Goal: Navigation & Orientation: Find specific page/section

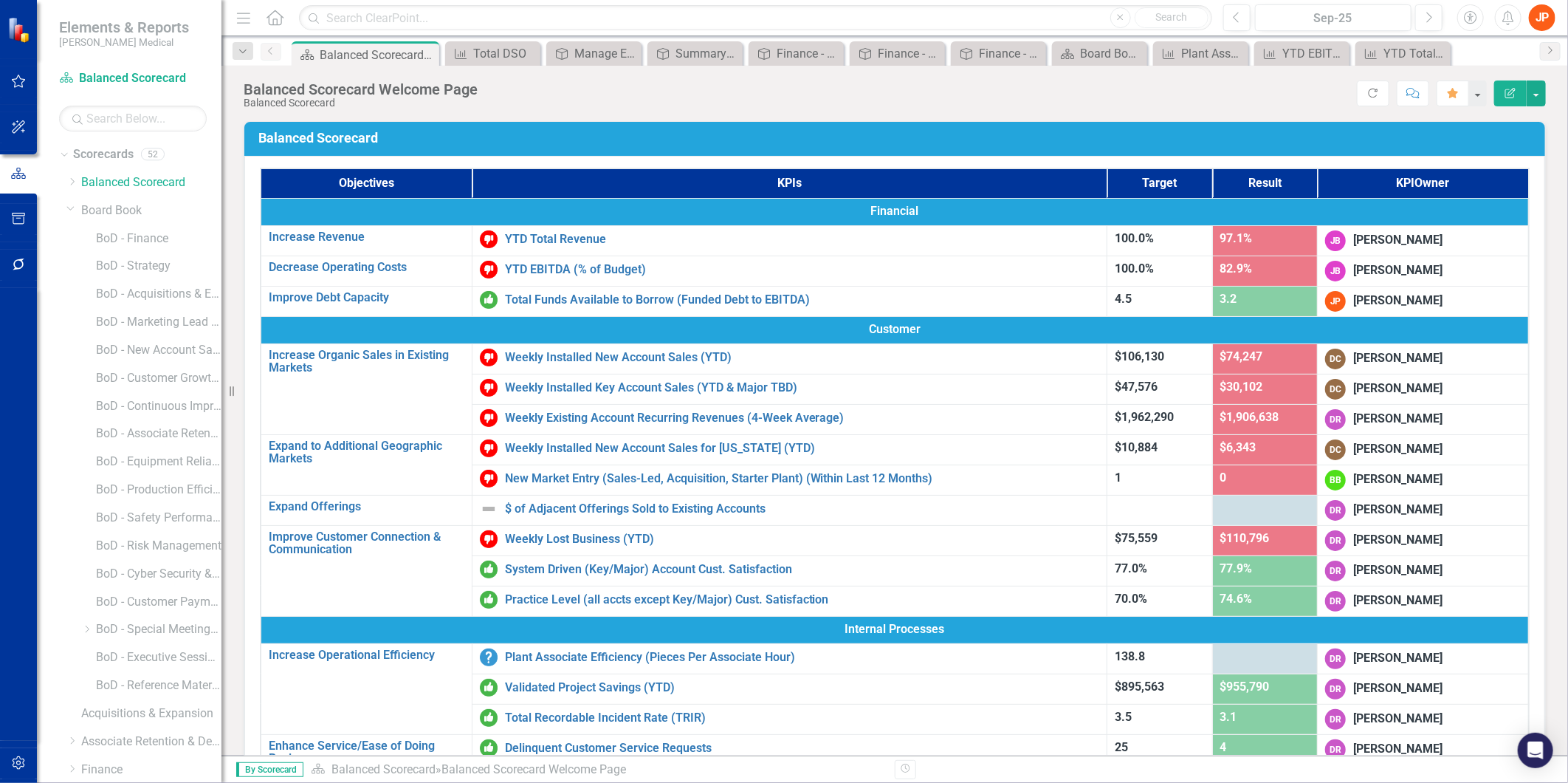
scroll to position [327, 0]
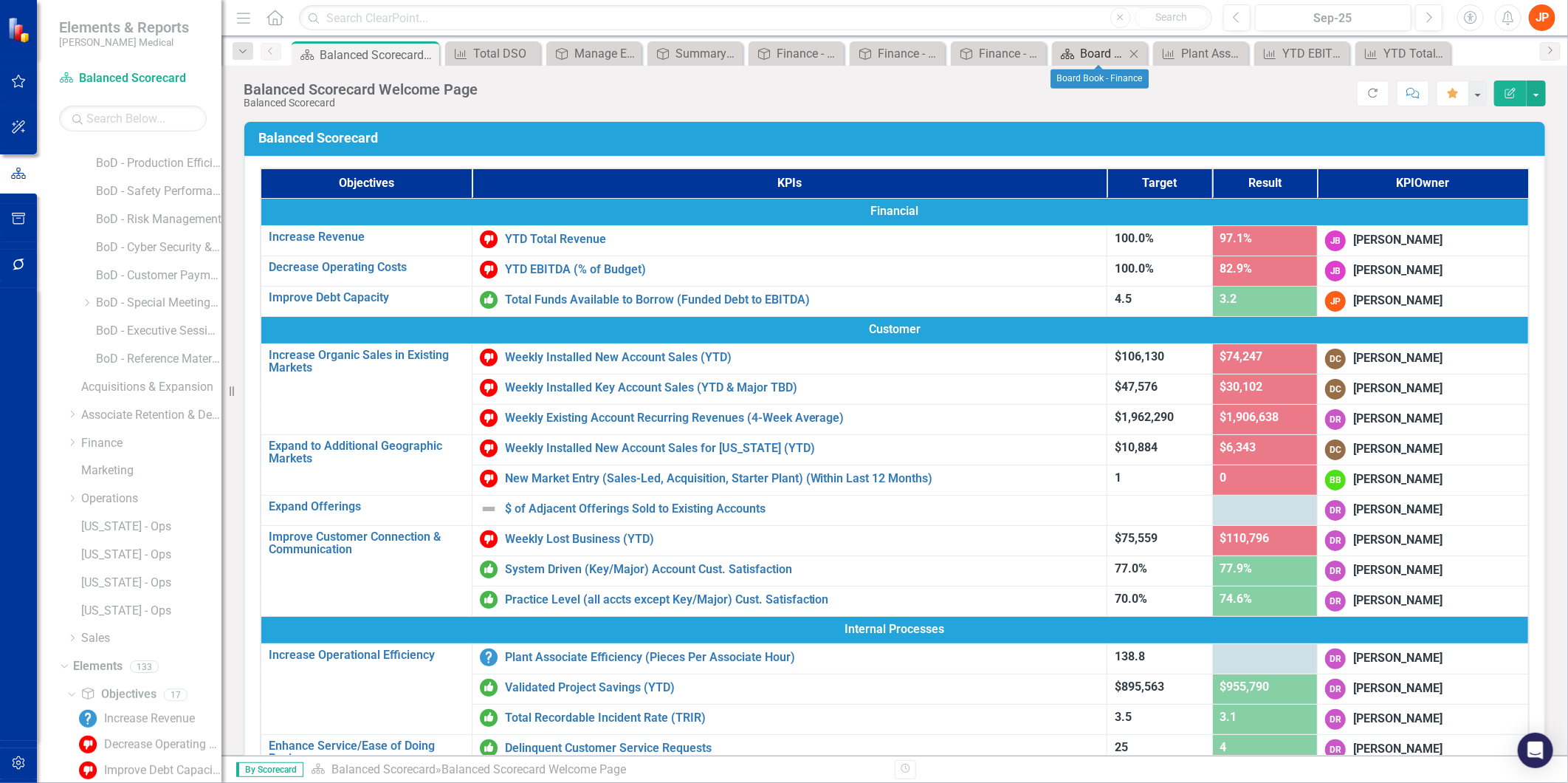
click at [1074, 52] on icon "Scorecard" at bounding box center [1067, 53] width 14 height 11
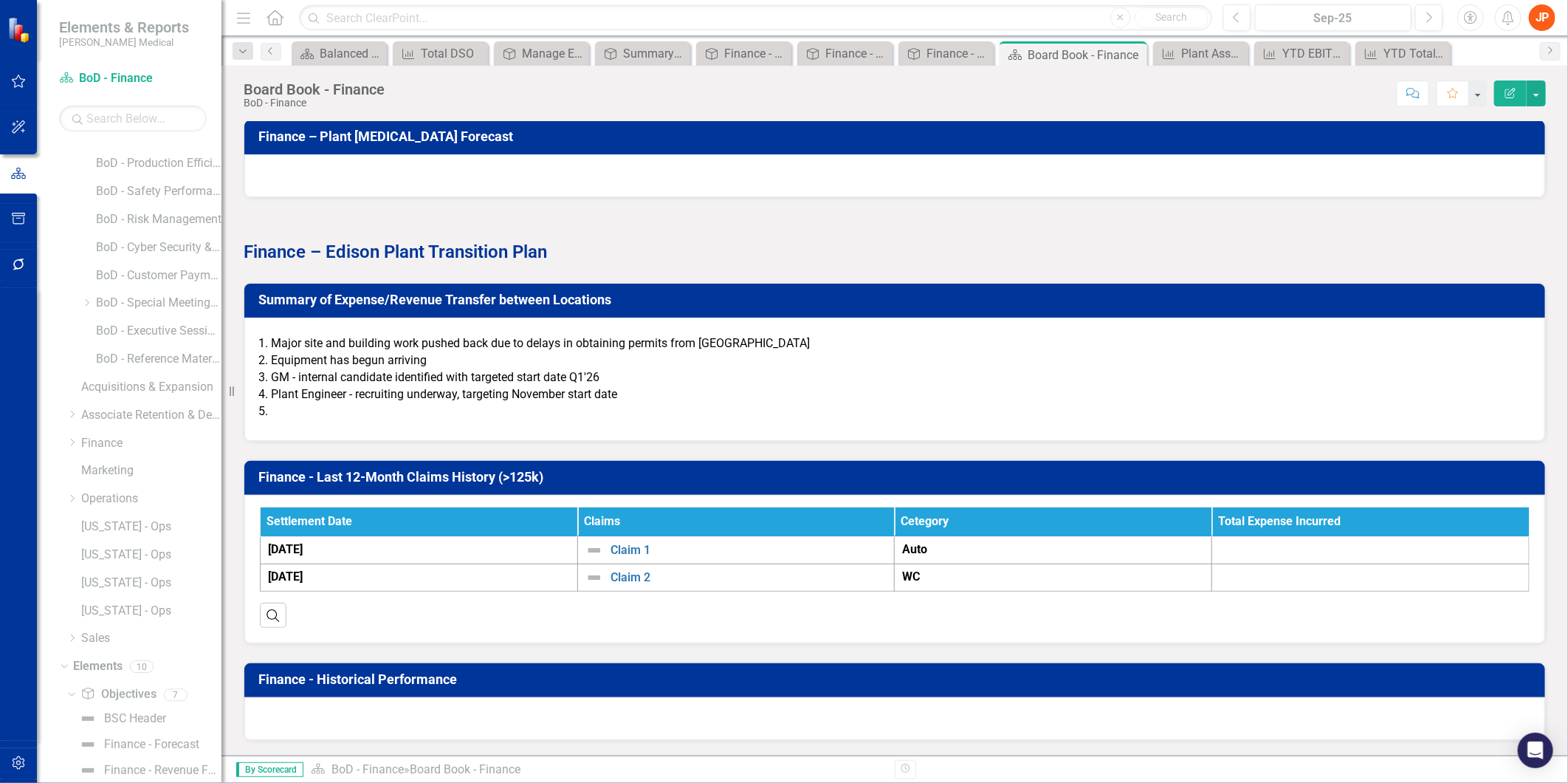
scroll to position [1970, 0]
click at [1134, 51] on icon "Close" at bounding box center [1133, 54] width 14 height 11
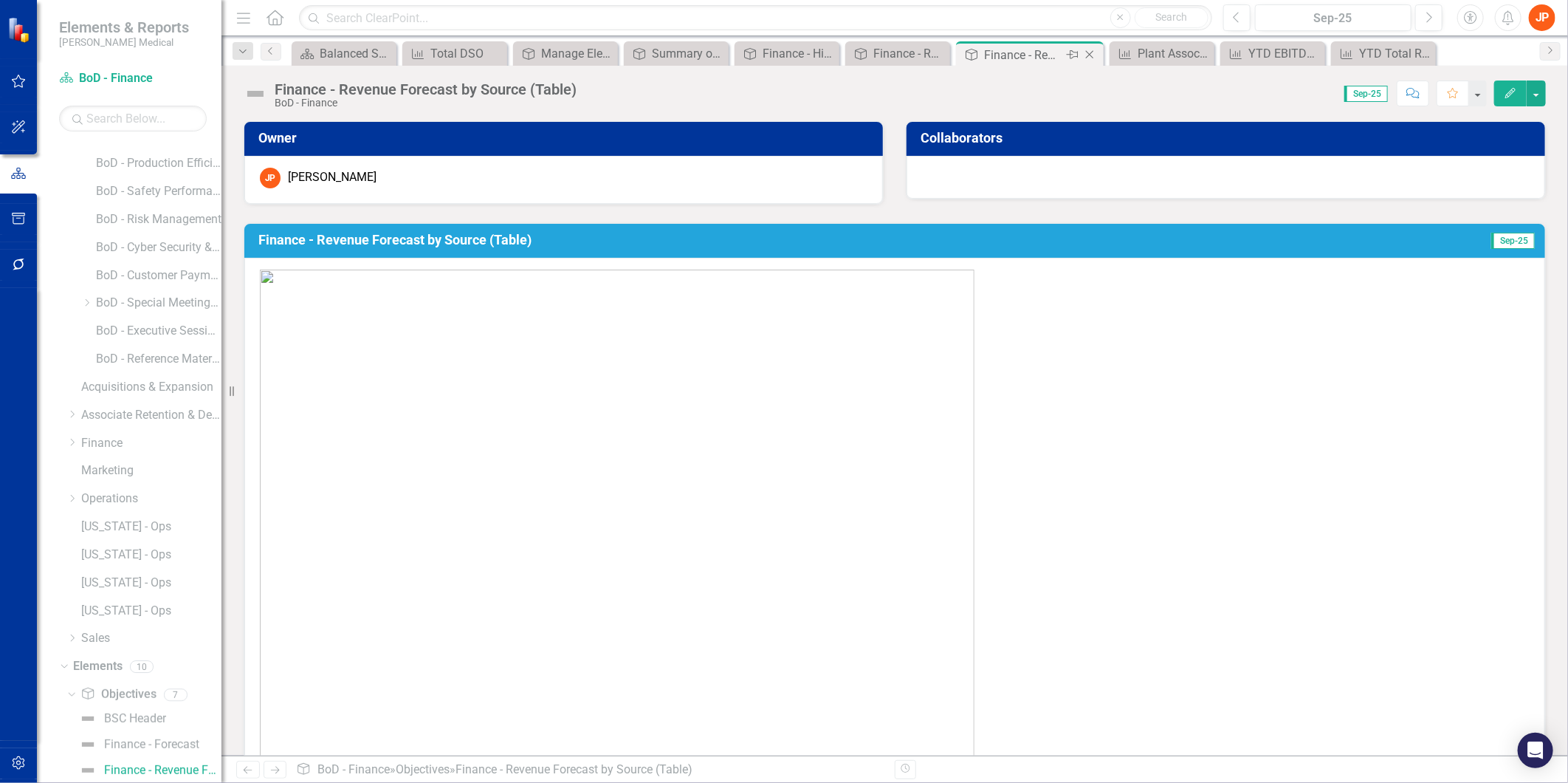
click at [1008, 53] on div "Finance - Revenue Forecast by Source (Table)" at bounding box center [1023, 54] width 79 height 18
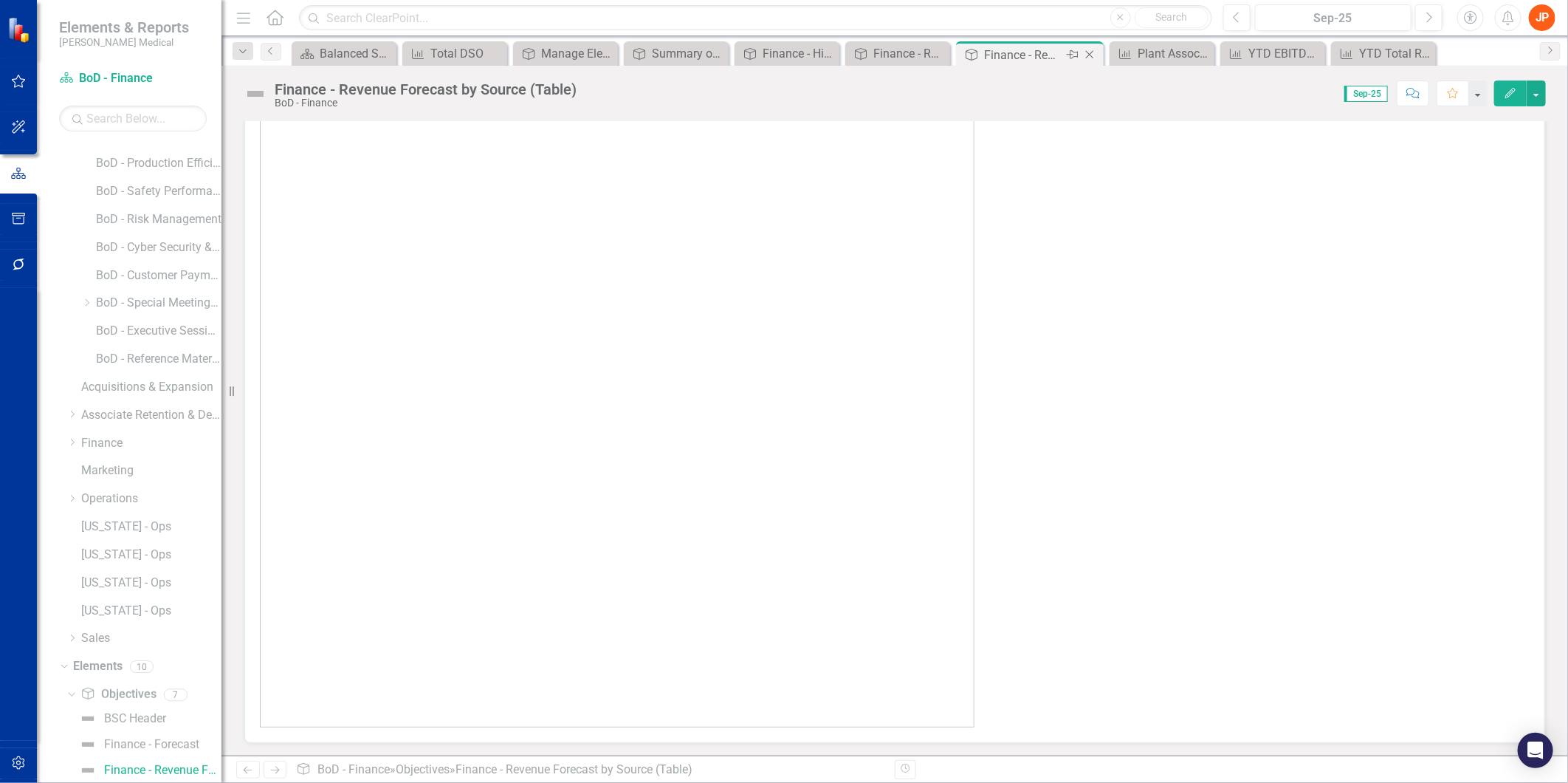
click at [1091, 53] on icon "Close" at bounding box center [1089, 54] width 14 height 11
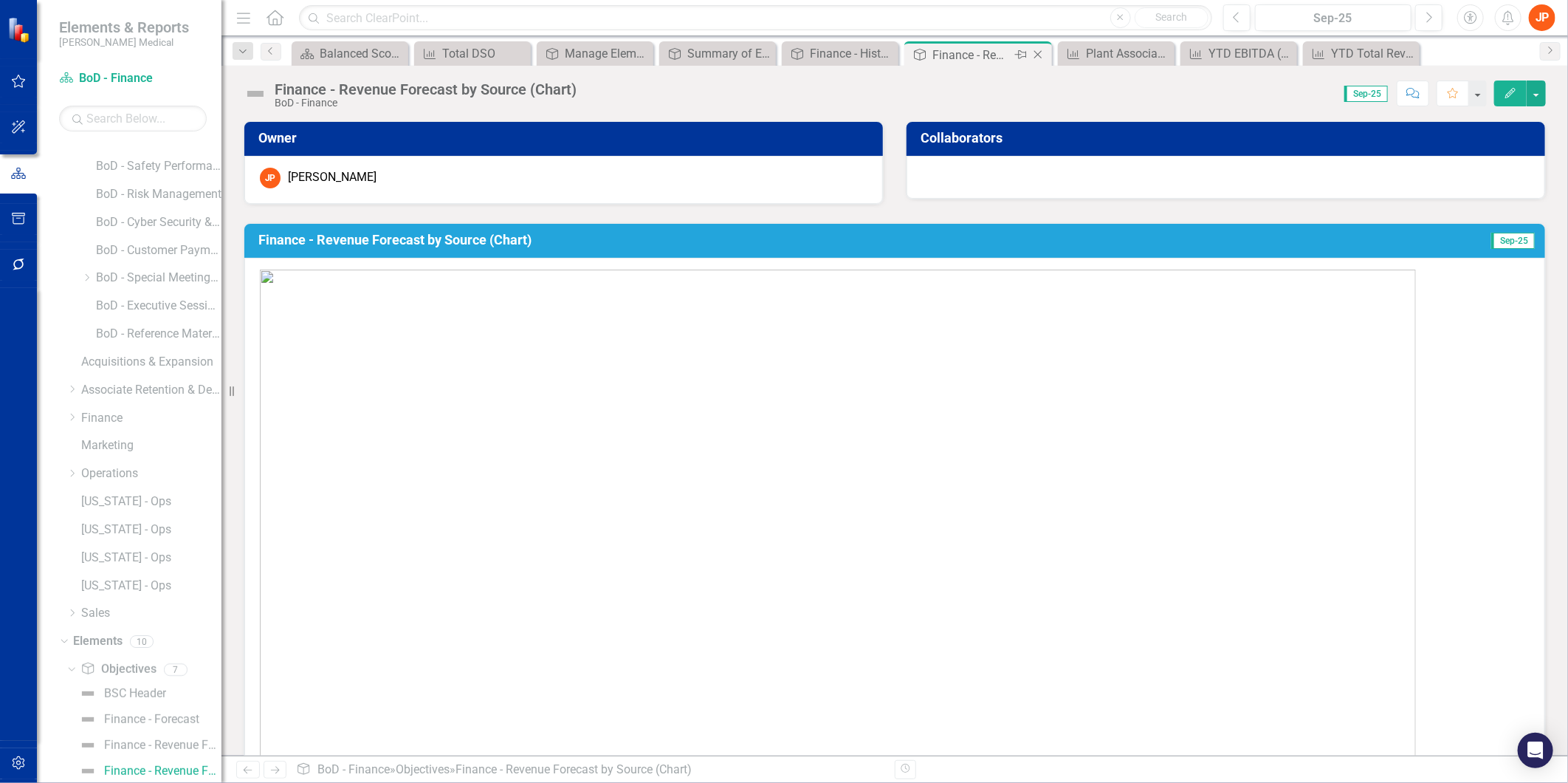
click at [1041, 54] on icon "Close" at bounding box center [1037, 54] width 14 height 11
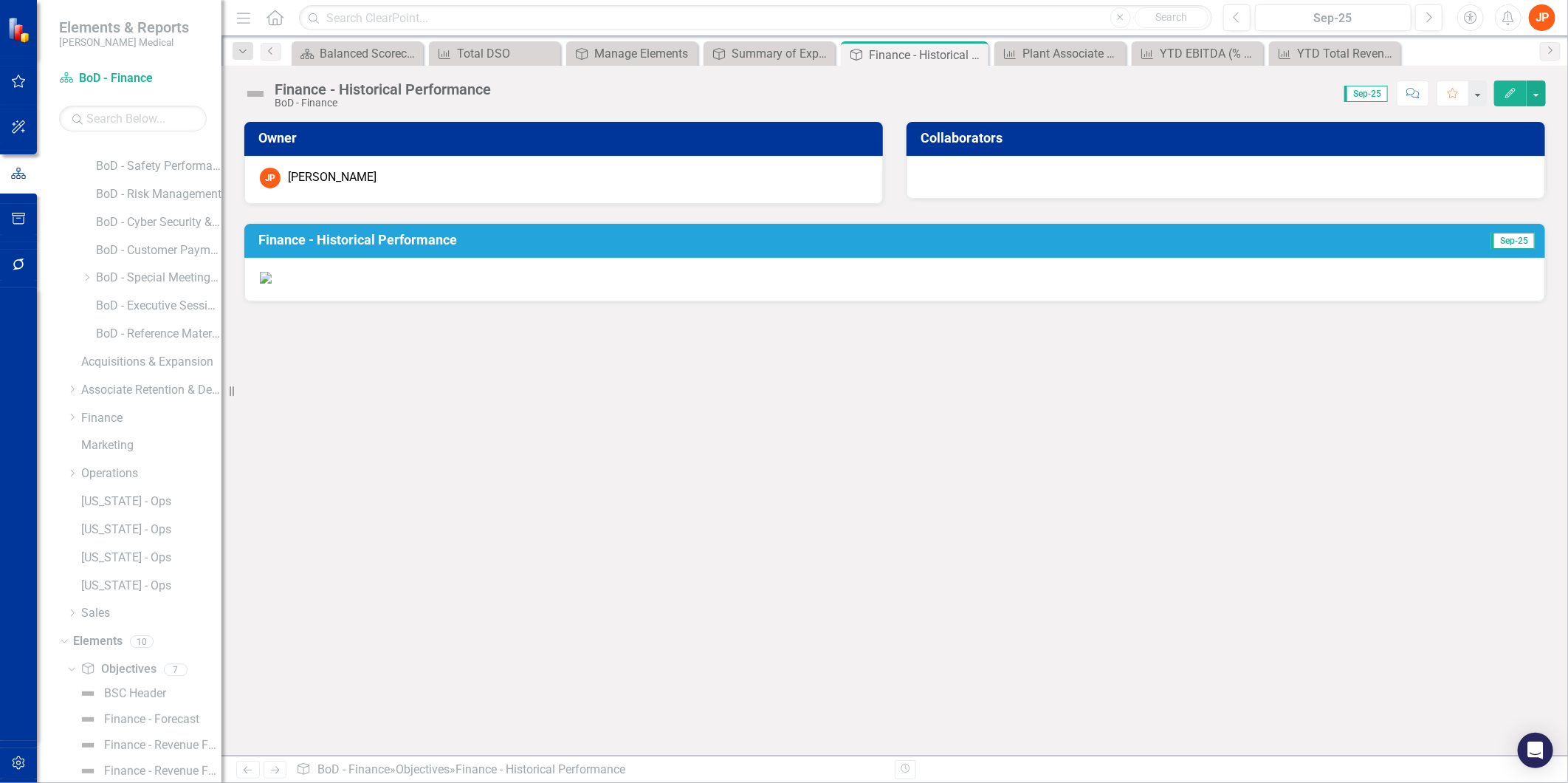
scroll to position [403, 0]
click at [975, 54] on icon at bounding box center [974, 54] width 9 height 9
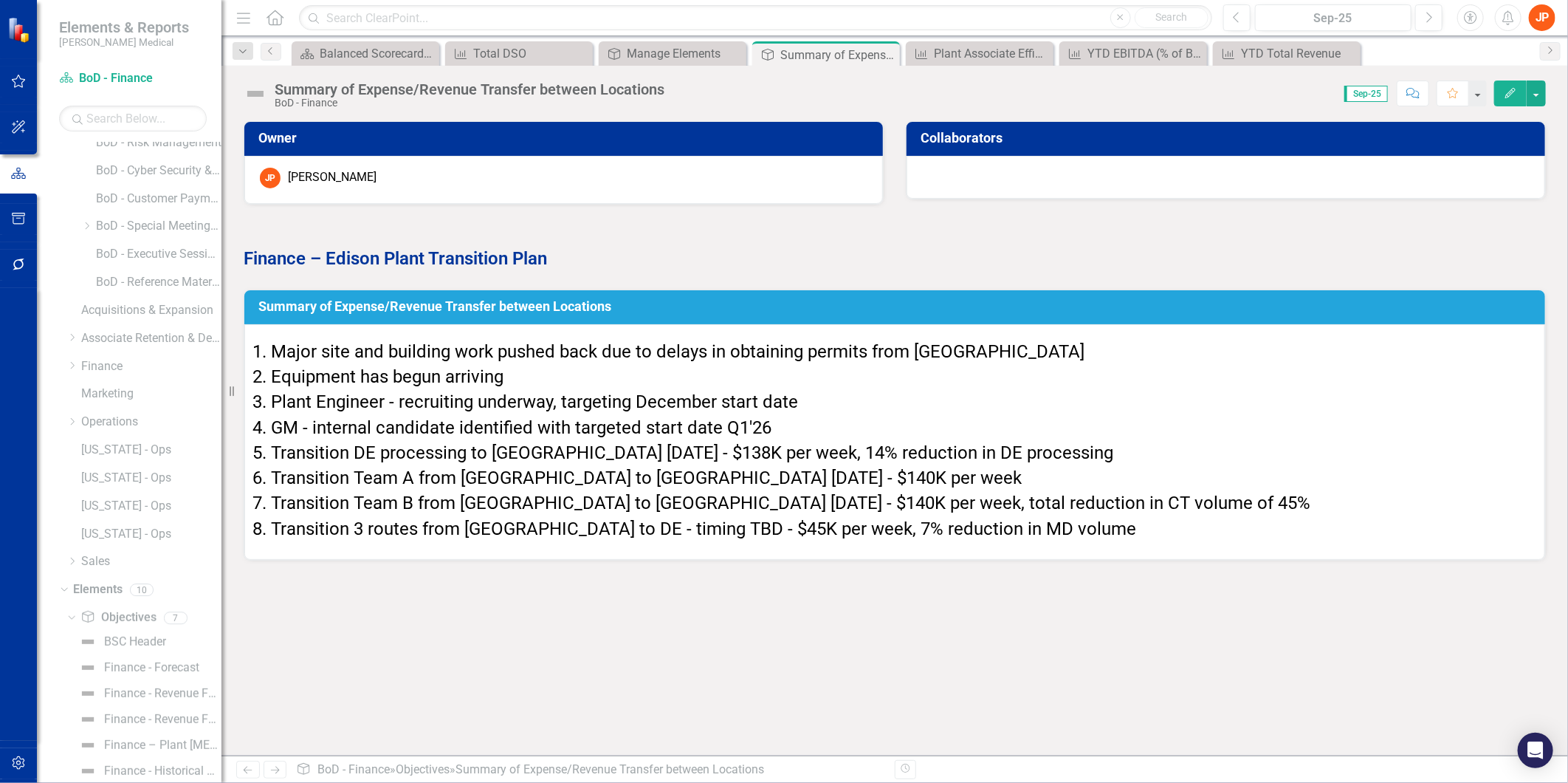
scroll to position [430, 0]
click at [886, 54] on icon at bounding box center [887, 54] width 9 height 9
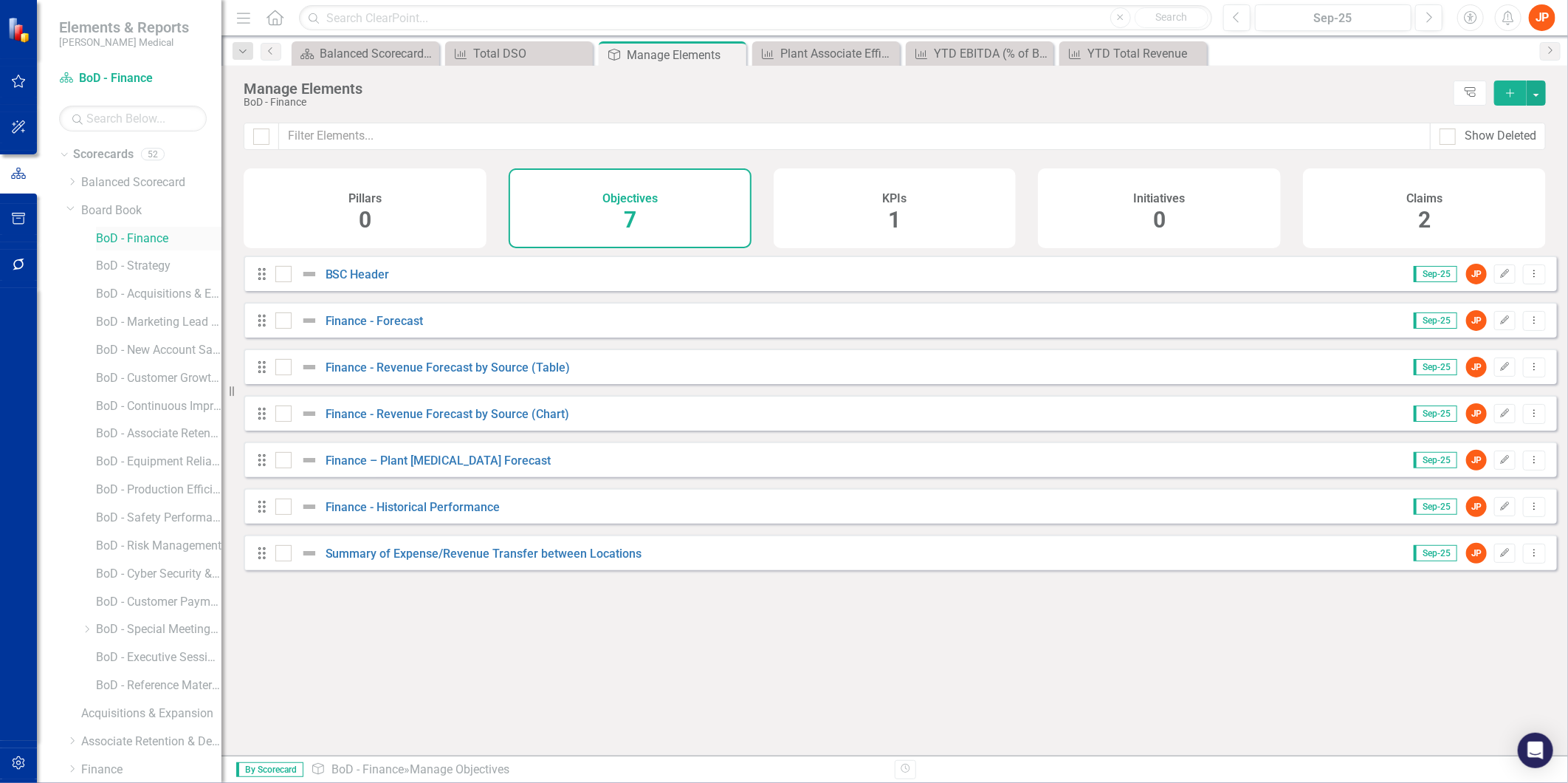
click at [136, 238] on link "BoD - Finance" at bounding box center [159, 239] width 126 height 17
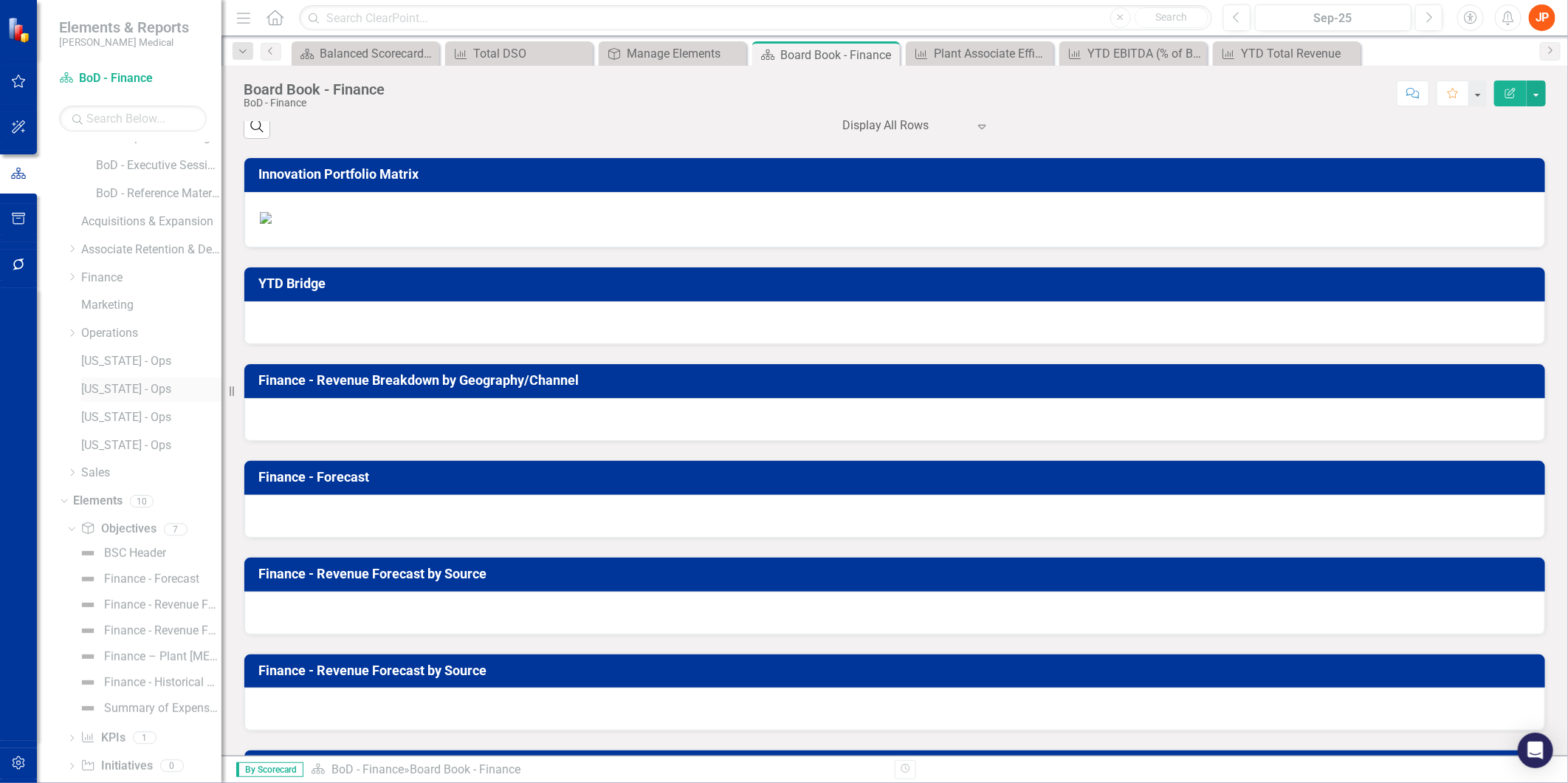
scroll to position [547, 0]
click at [122, 525] on div "Finance - Forecast" at bounding box center [152, 524] width 95 height 13
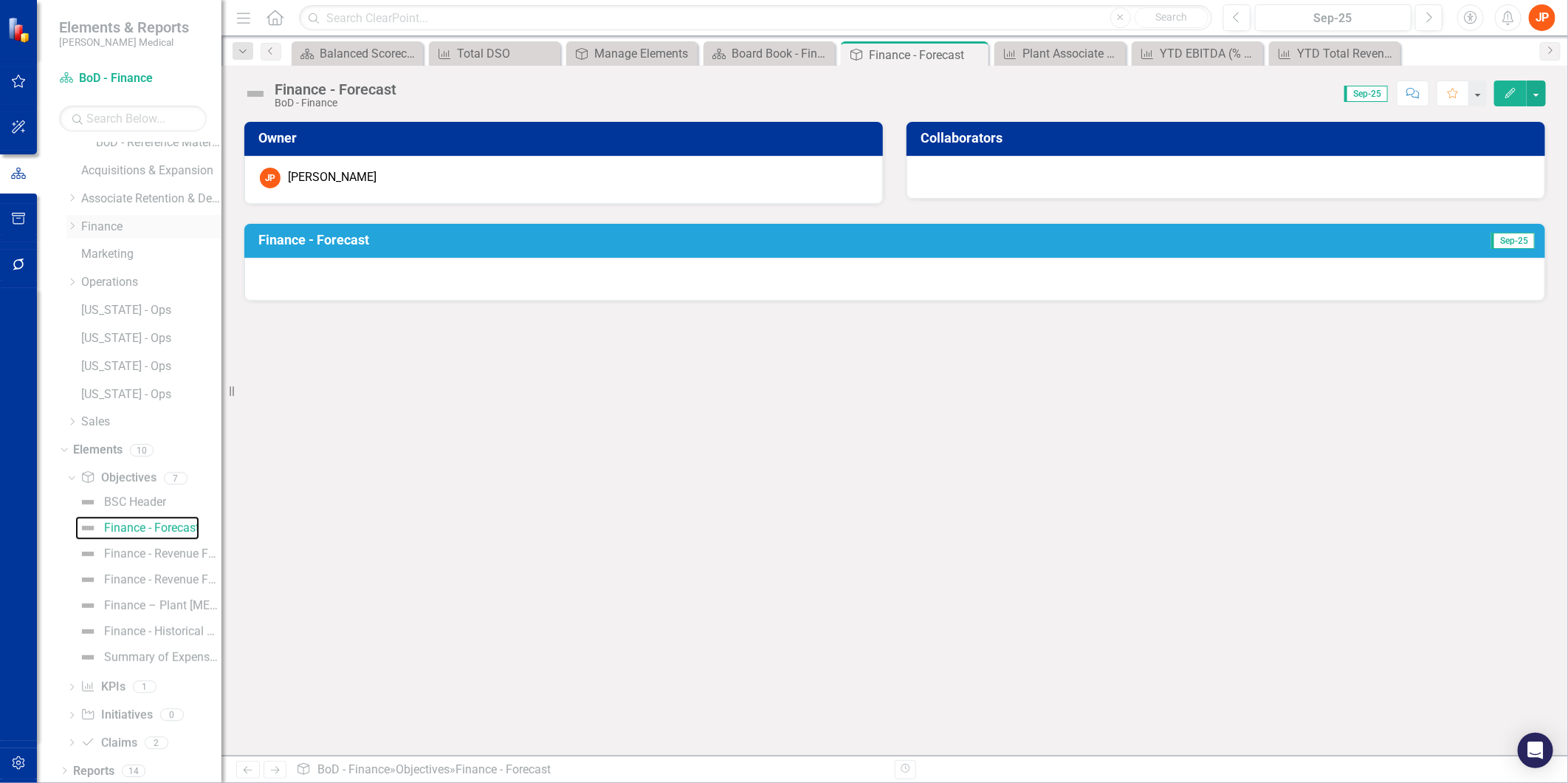
scroll to position [547, 0]
click at [107, 573] on div "Finance - Revenue Forecast by Source (Chart)" at bounding box center [162, 576] width 117 height 13
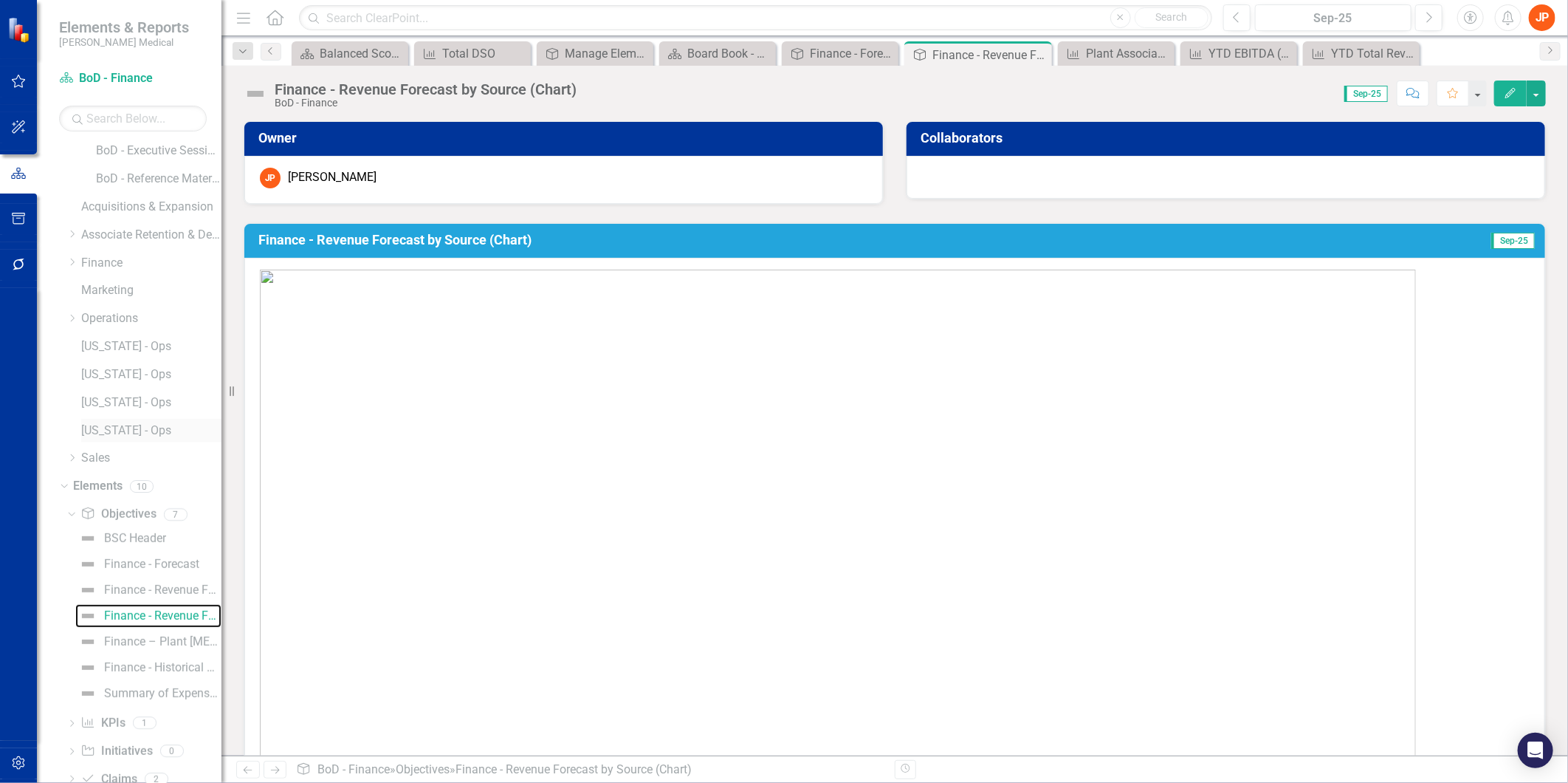
scroll to position [547, 0]
click at [115, 548] on div "Finance - Revenue Forecast by Source (Table)" at bounding box center [162, 550] width 117 height 13
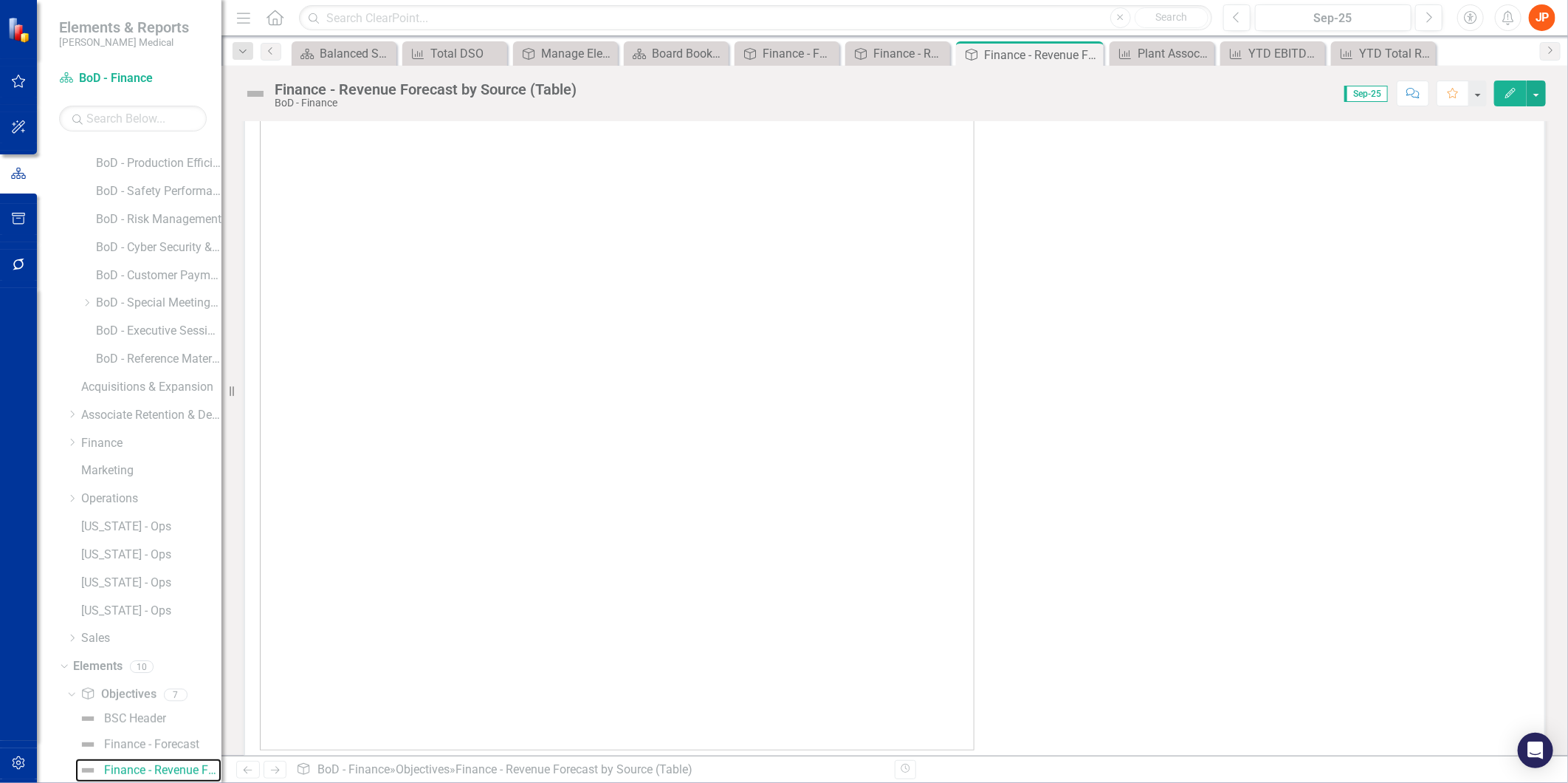
scroll to position [403, 0]
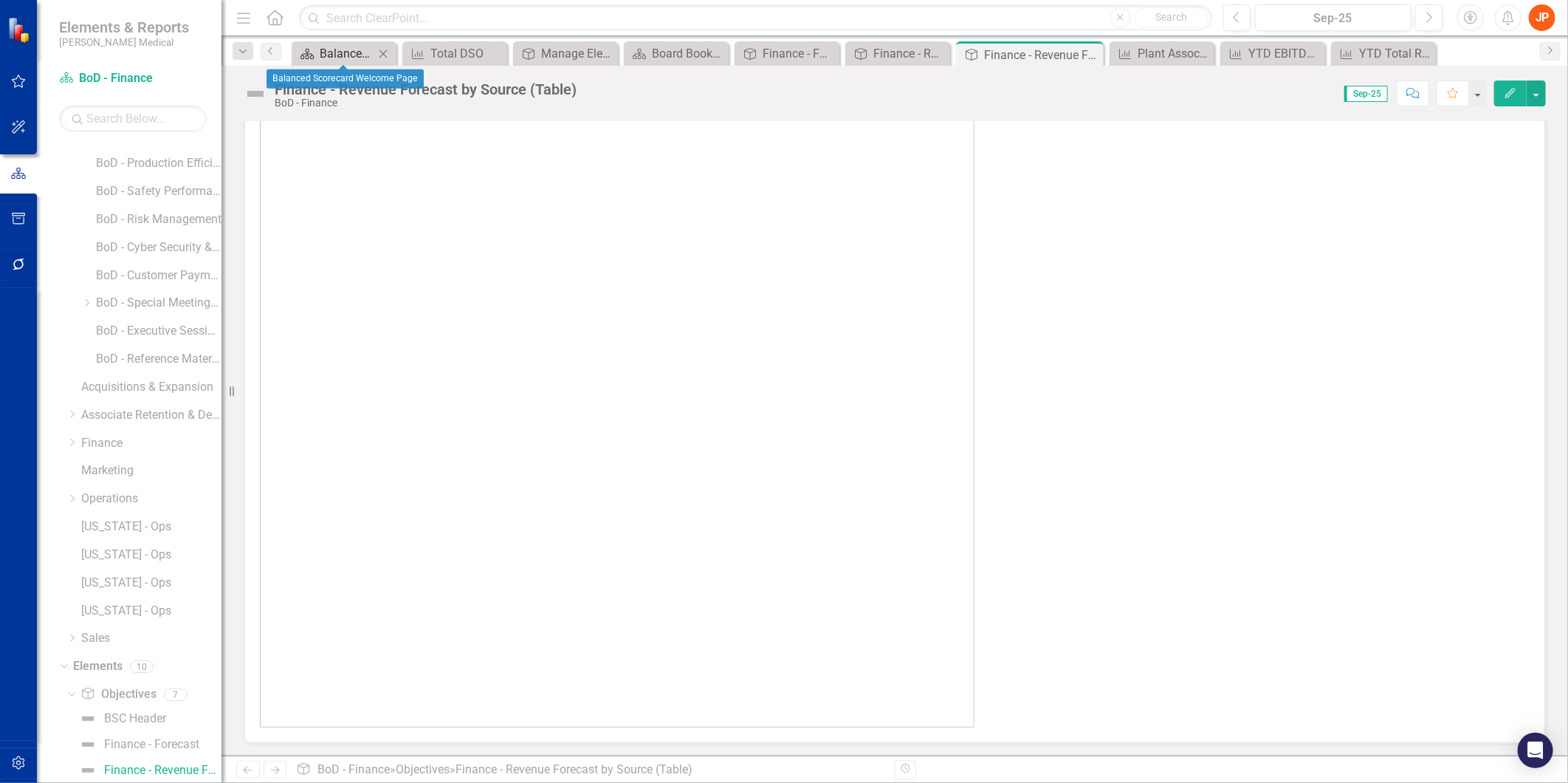
click at [342, 48] on div "Balanced Scorecard Welcome Page" at bounding box center [346, 53] width 54 height 18
